Goal: Complete application form

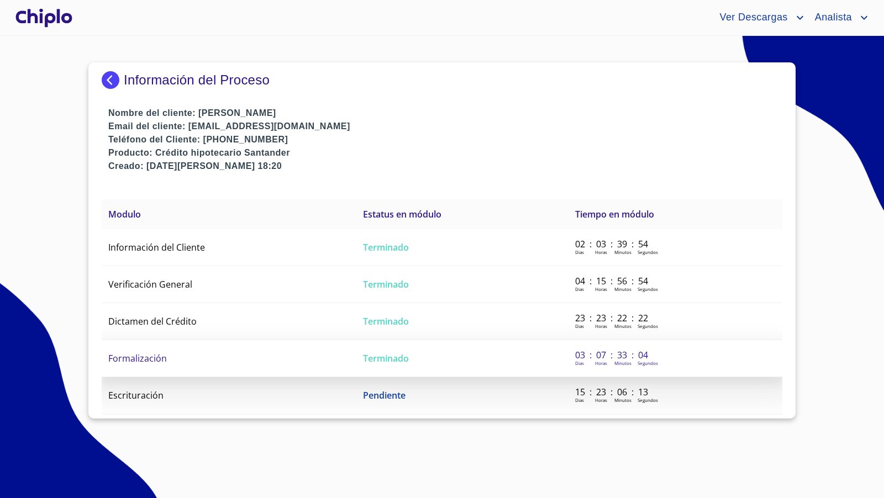
click at [154, 355] on span "Formalización" at bounding box center [137, 359] width 59 height 12
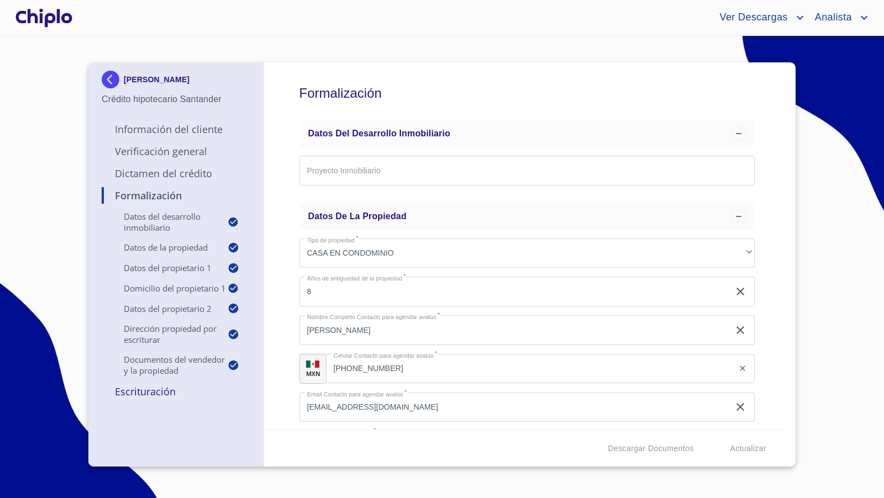
click at [766, 294] on div "Formalización Datos del Desarrollo Inmobiliario Proyecto Inmobiliario ​ Datos d…" at bounding box center [527, 245] width 527 height 367
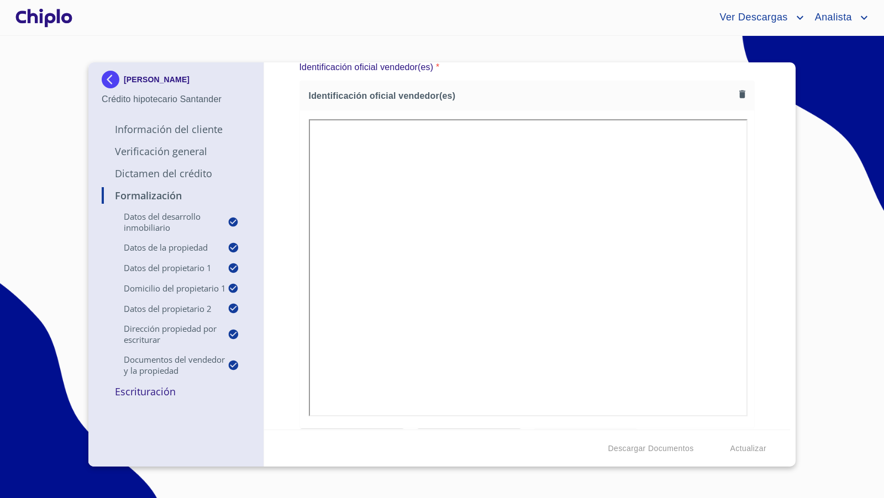
scroll to position [1681, 0]
click at [749, 368] on div "Formalización Datos del Desarrollo Inmobiliario Proyecto Inmobiliario ​ Datos d…" at bounding box center [527, 245] width 527 height 367
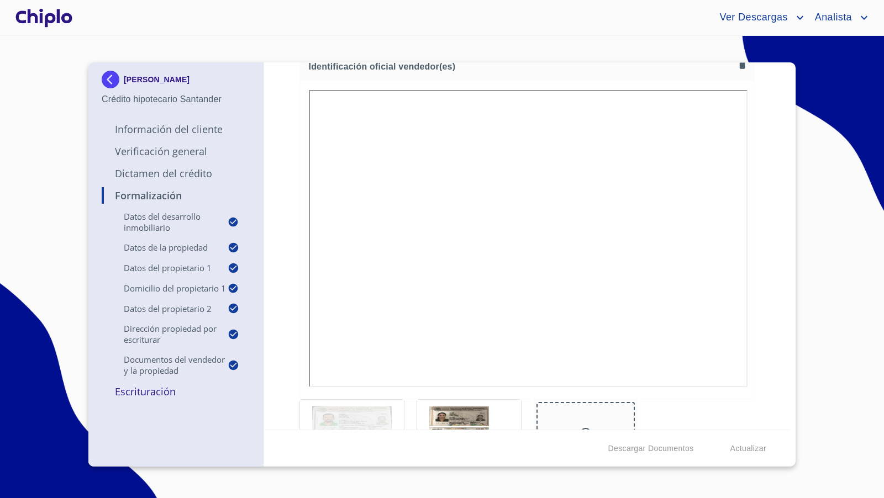
scroll to position [1708, 0]
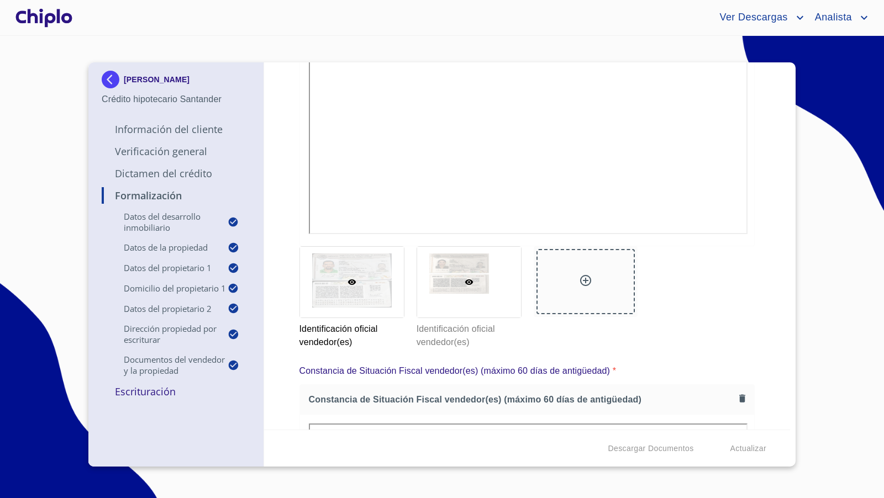
click at [469, 302] on div at bounding box center [469, 282] width 104 height 71
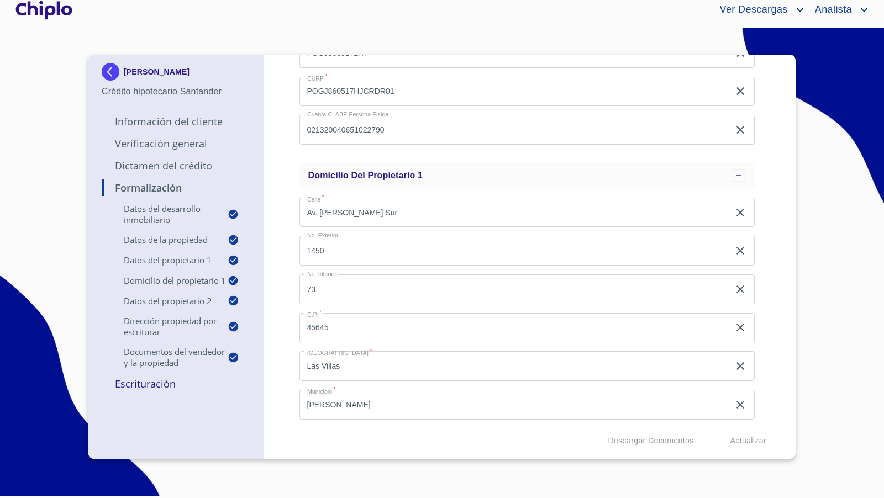
scroll to position [704, 0]
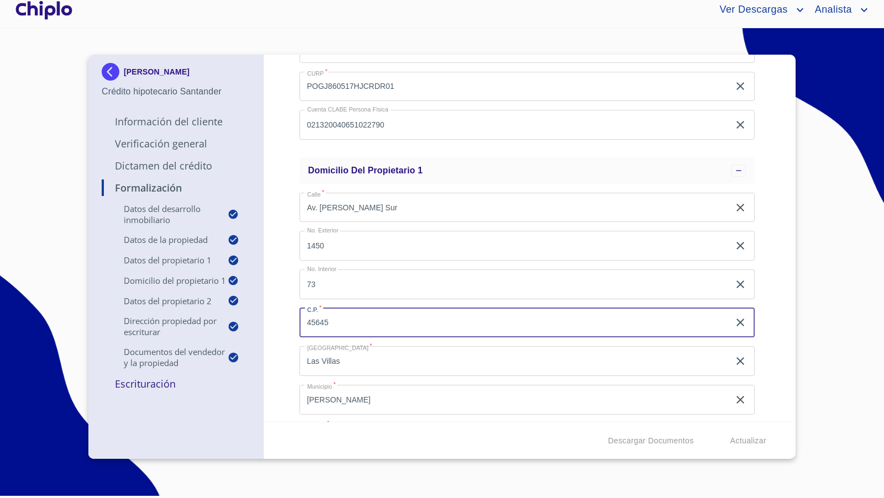
click at [340, 325] on input "45645" at bounding box center [514, 323] width 430 height 30
type input "45643"
click at [287, 346] on div "Formalización Datos del Desarrollo Inmobiliario Proyecto Inmobiliario ​ Datos d…" at bounding box center [527, 238] width 527 height 367
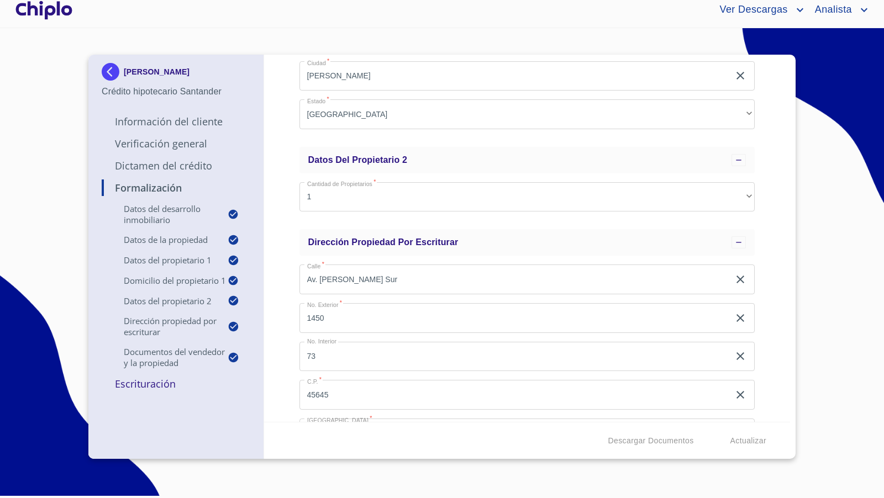
scroll to position [1079, 0]
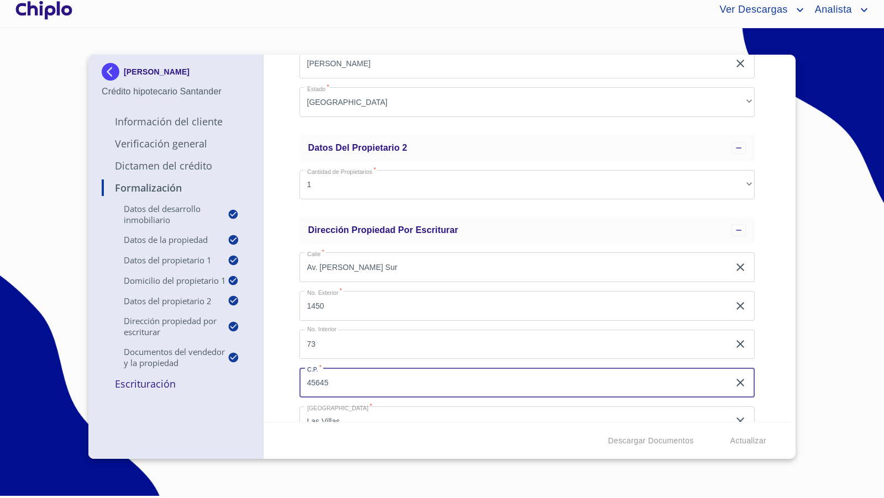
click at [356, 383] on input "45645" at bounding box center [514, 383] width 430 height 30
type input "45643"
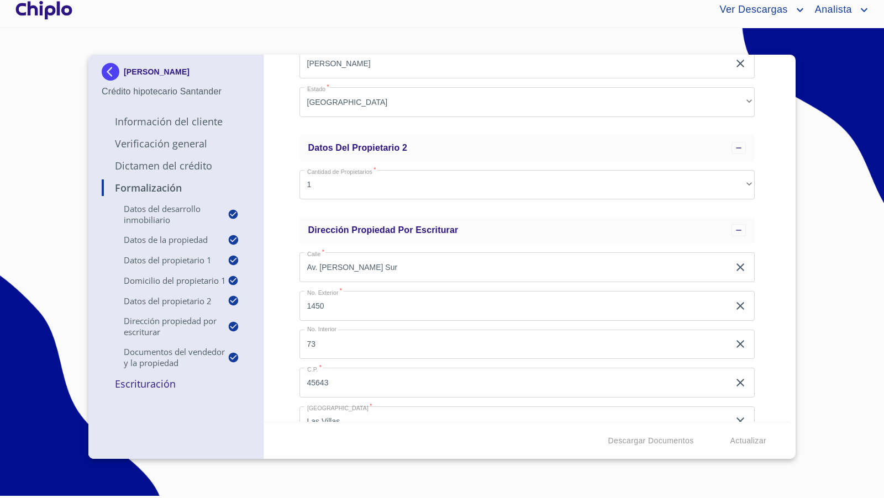
click at [288, 347] on div "Formalización Datos del Desarrollo Inmobiliario Proyecto Inmobiliario ​ Datos d…" at bounding box center [527, 238] width 527 height 367
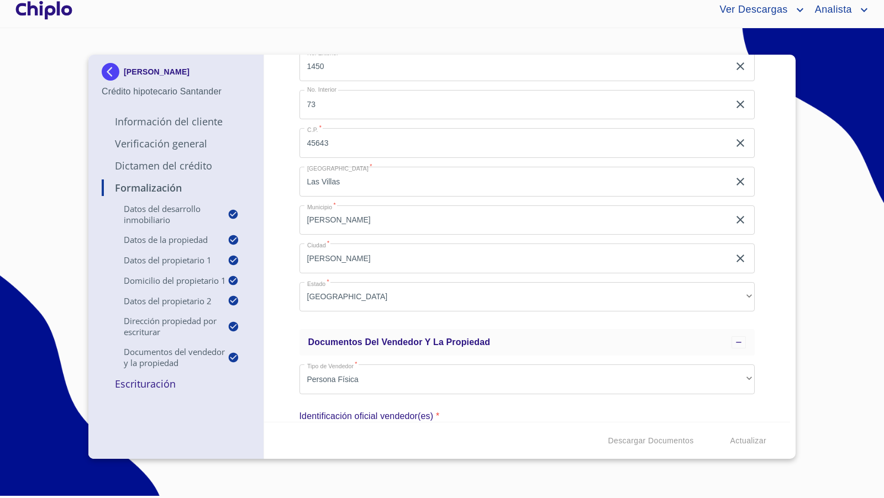
scroll to position [1332, 0]
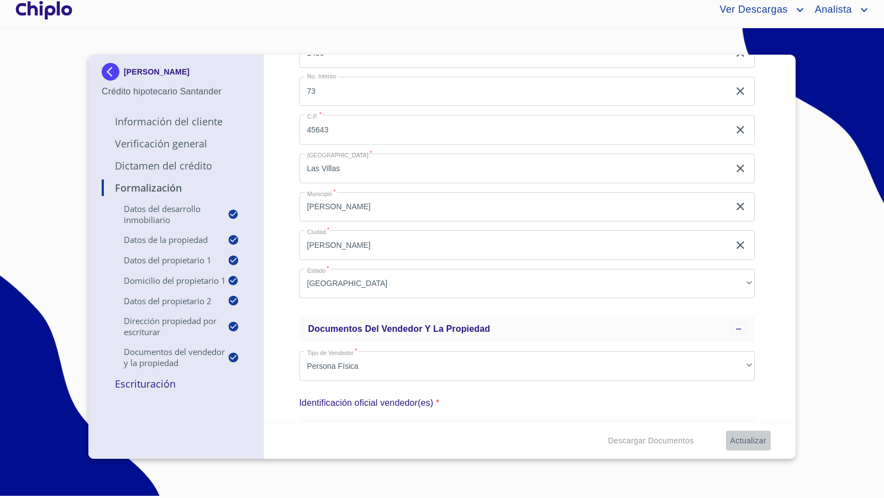
click at [737, 439] on span "Actualizar" at bounding box center [748, 441] width 36 height 14
click at [159, 385] on p "Escrituración" at bounding box center [176, 383] width 149 height 13
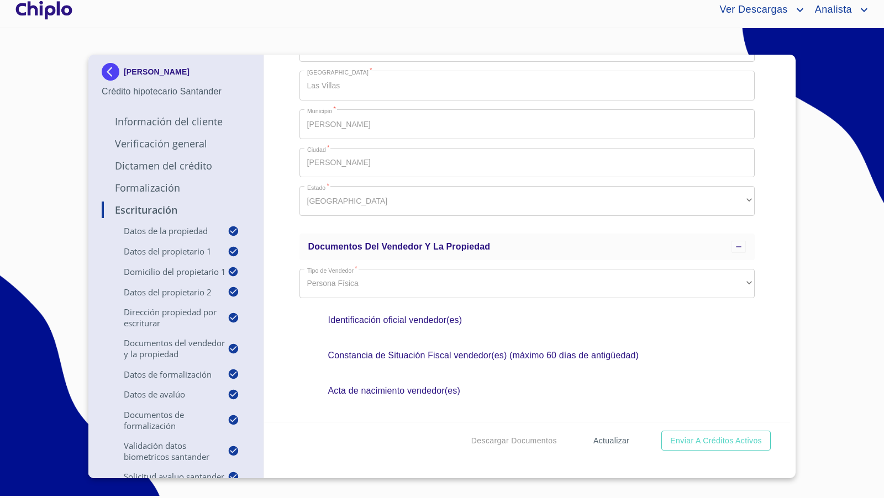
click at [608, 440] on span "Actualizar" at bounding box center [611, 441] width 36 height 14
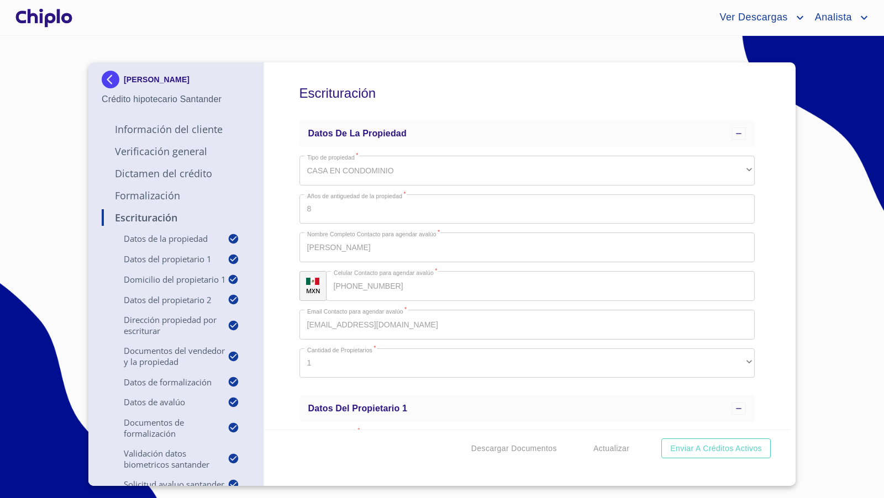
scroll to position [1332, 0]
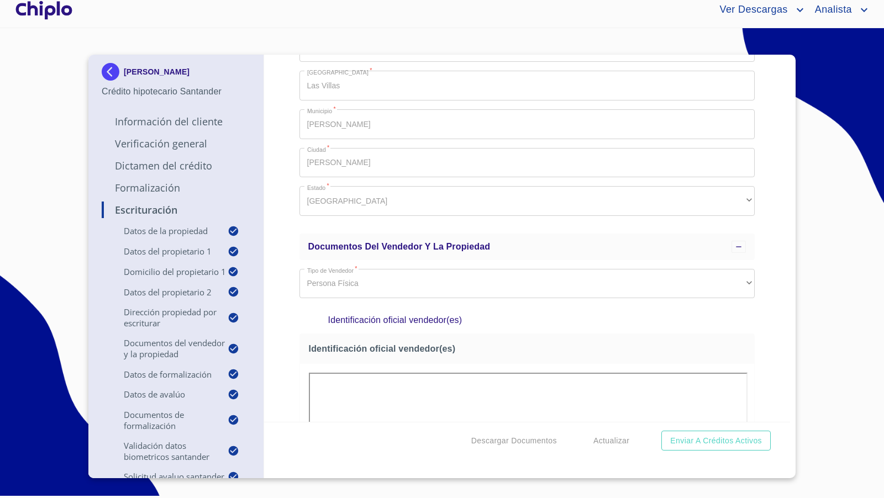
click at [764, 329] on div "Escrituración Datos de la propiedad Tipo de propiedad   * CASA EN CONDOMINIO ​ …" at bounding box center [527, 238] width 527 height 367
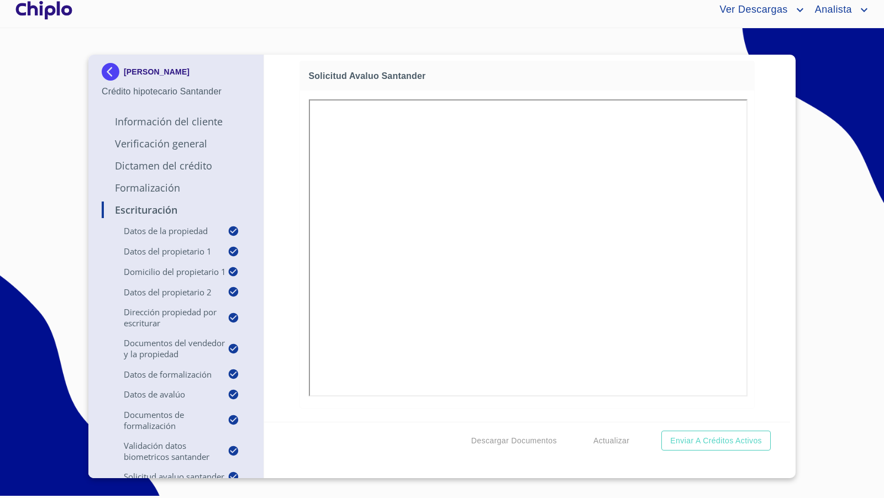
scroll to position [11286, 0]
click at [741, 301] on div at bounding box center [527, 250] width 455 height 318
click at [770, 193] on div "Escrituración Datos de la propiedad Tipo de propiedad   * CASA EN CONDOMINIO ​ …" at bounding box center [527, 238] width 527 height 367
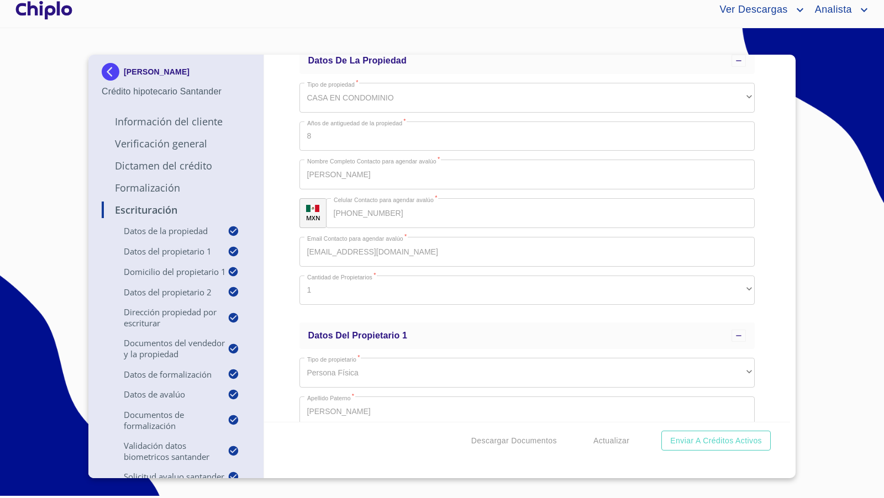
scroll to position [0, 0]
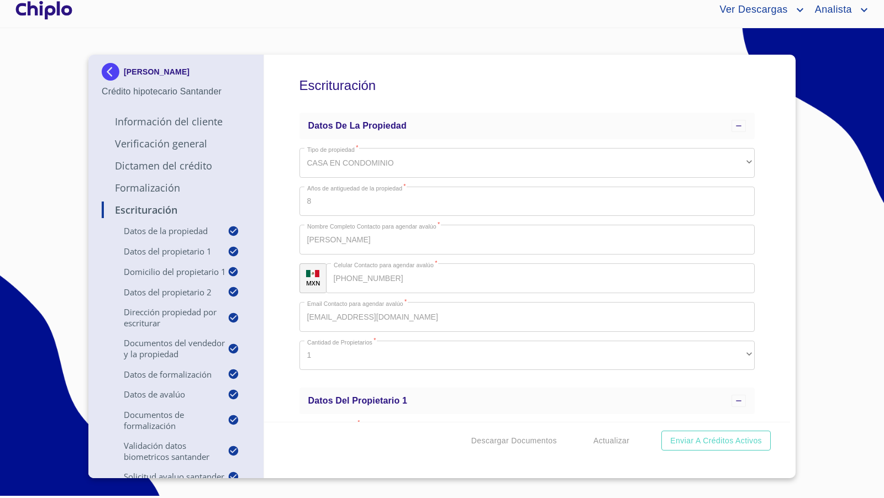
click at [66, 13] on div at bounding box center [43, 9] width 61 height 35
